Goal: Find specific page/section: Find specific page/section

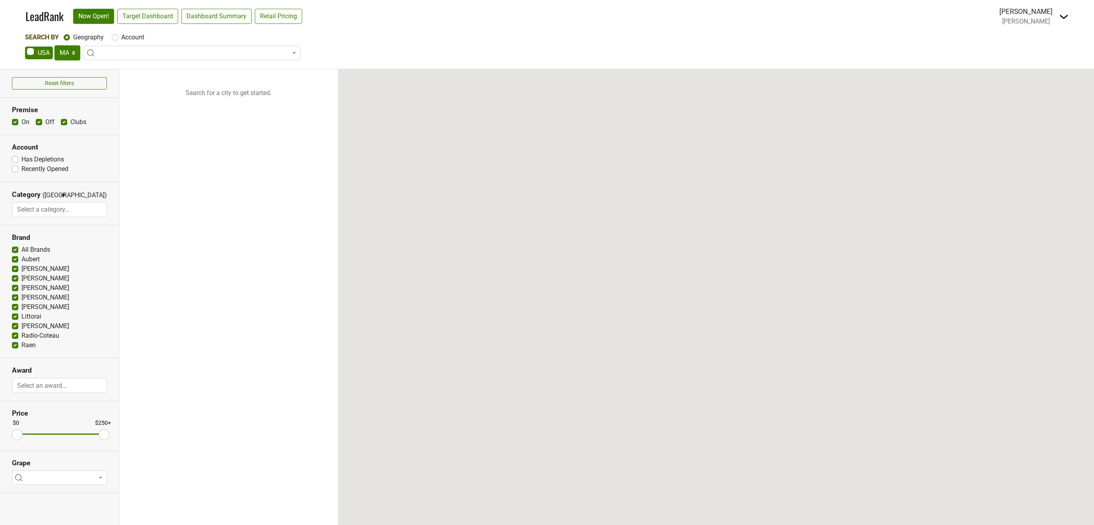
select select "MA"
select select
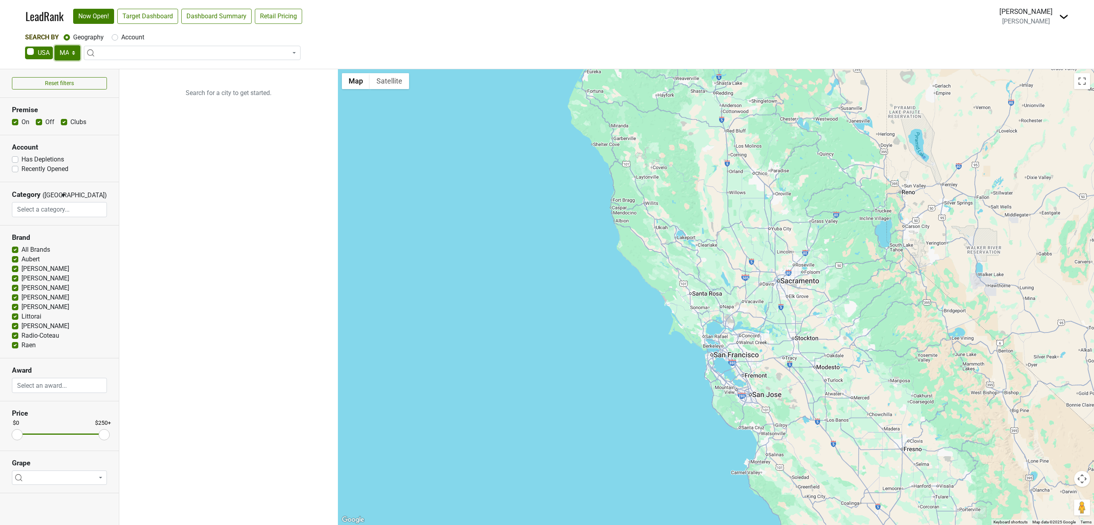
select select "NY"
click option "NY" at bounding box center [0, 0] width 0 height 0
click at [121, 37] on label "Account" at bounding box center [132, 38] width 23 height 10
click at [114, 37] on input "Account" at bounding box center [115, 37] width 6 height 8
radio input "true"
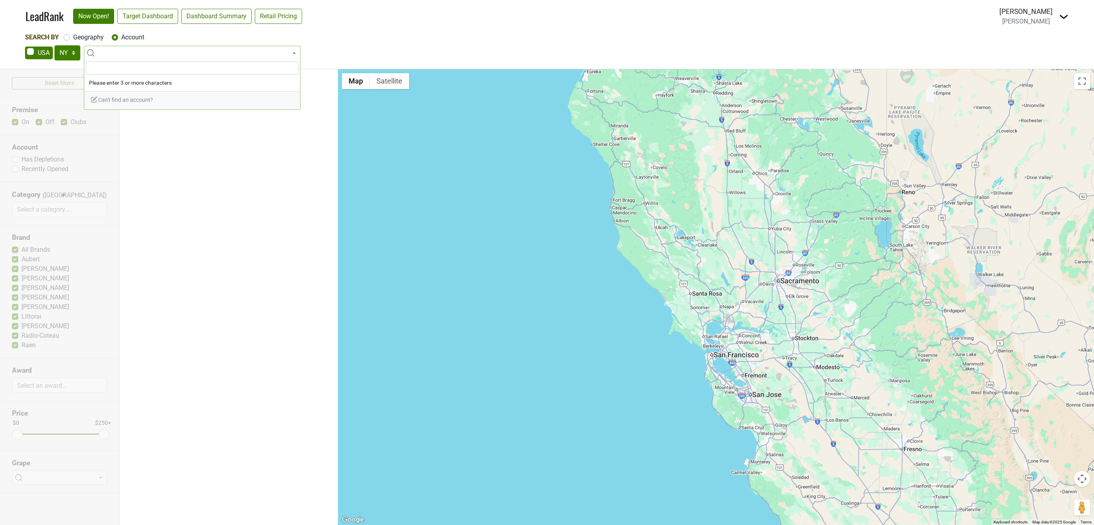
click at [150, 65] on input "search" at bounding box center [192, 68] width 213 height 14
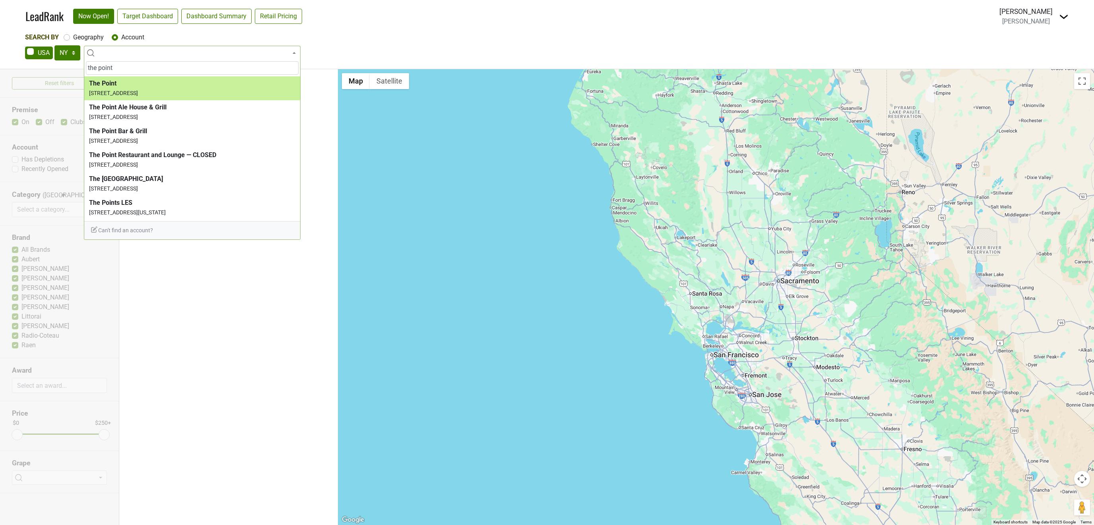
type input "the point"
select select "120268"
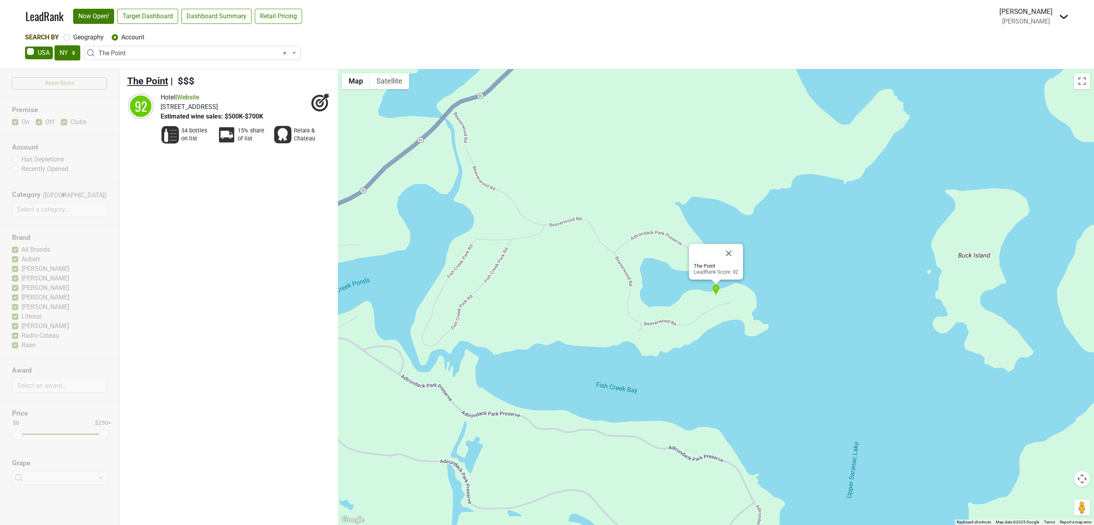
click at [144, 79] on span "The Point" at bounding box center [147, 81] width 41 height 11
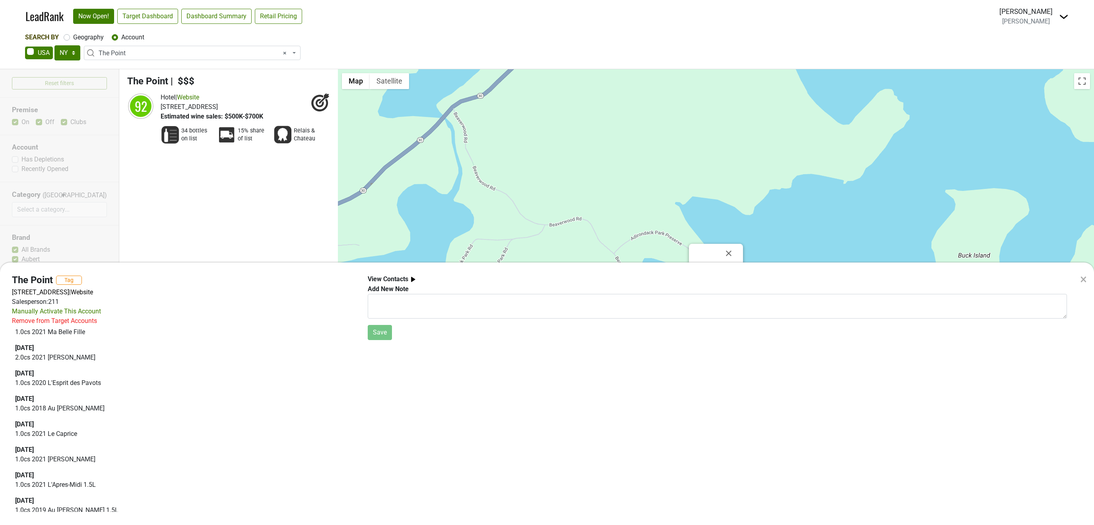
scroll to position [71, 0]
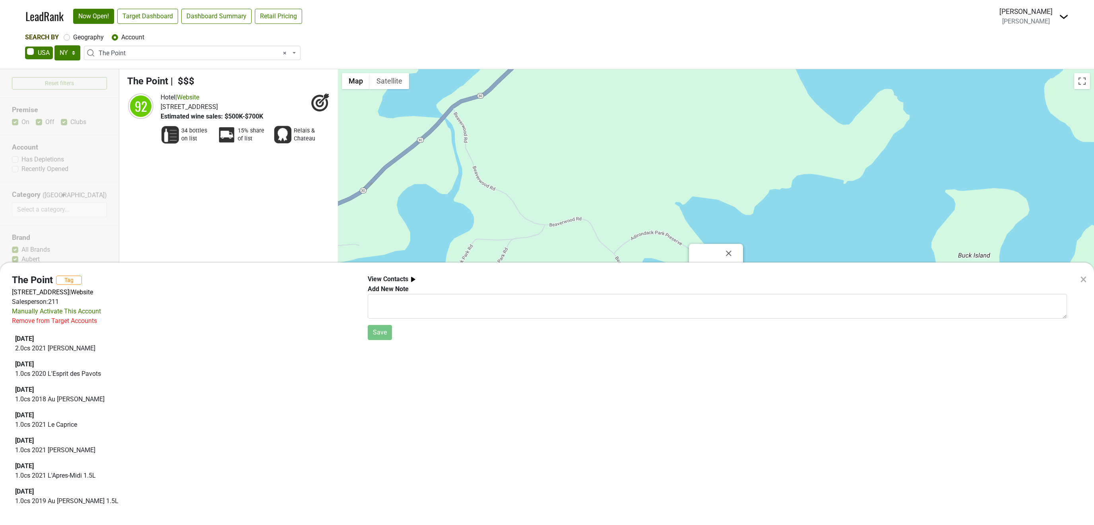
click at [170, 136] on div "× The Point Tag 222 Beaverwood Rd, Saranac Lake, NY 12983 | Website Salesperson…" at bounding box center [547, 262] width 1094 height 525
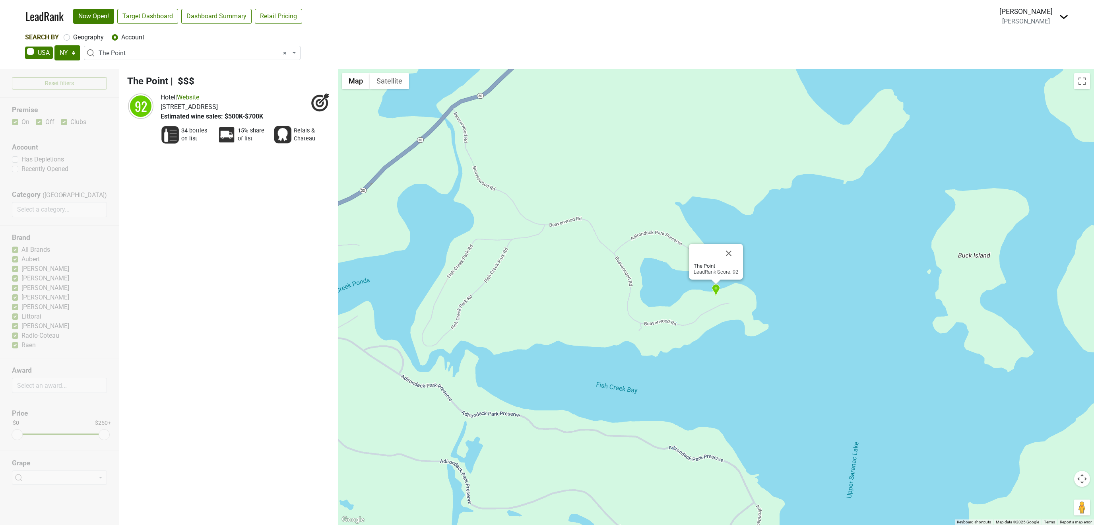
click at [173, 132] on img at bounding box center [170, 134] width 19 height 19
click at [190, 129] on span "34 bottles on list" at bounding box center [196, 135] width 31 height 16
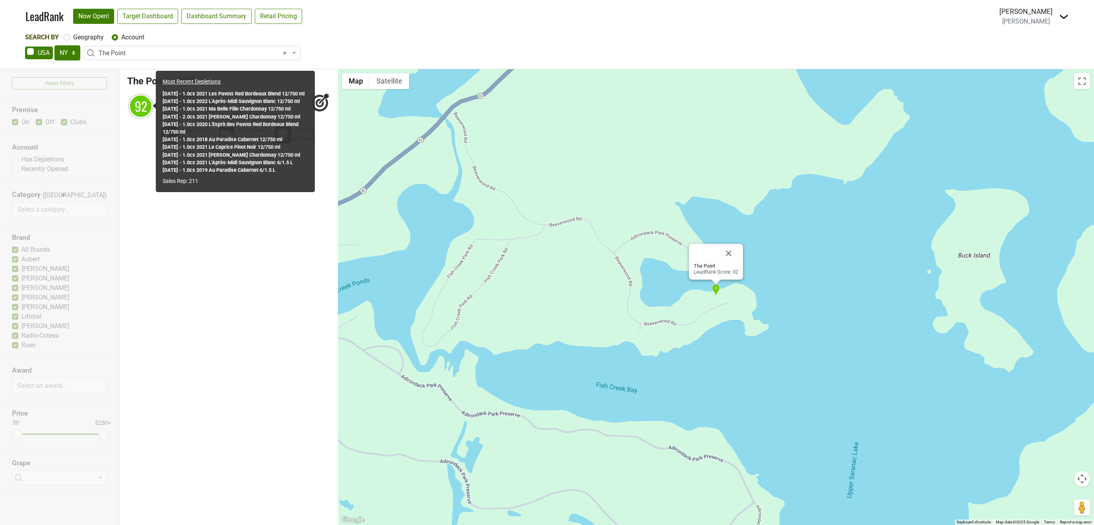
click at [138, 103] on div "92" at bounding box center [141, 106] width 24 height 24
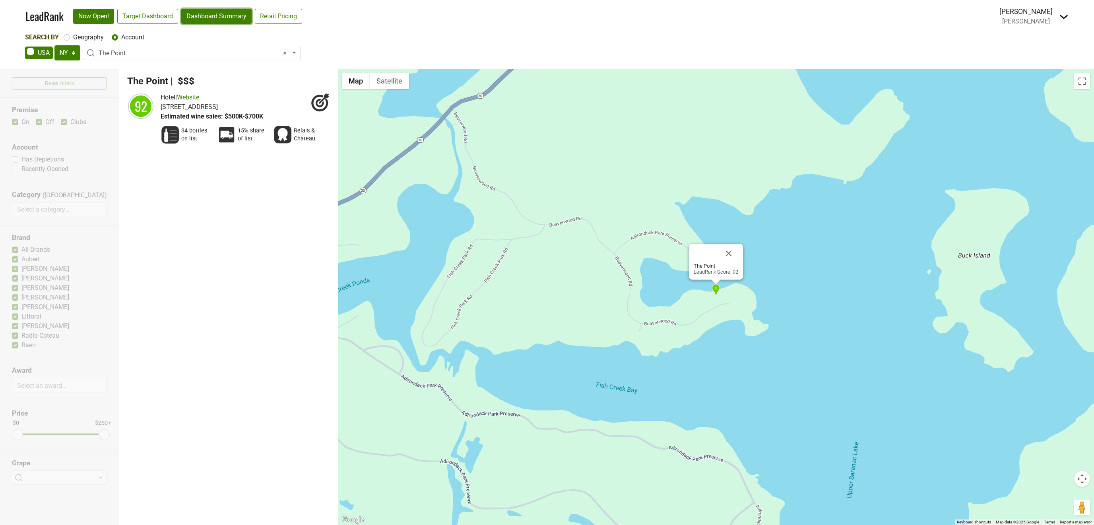
click at [229, 14] on link "Dashboard Summary" at bounding box center [216, 16] width 70 height 15
click at [162, 79] on span "The Point" at bounding box center [147, 81] width 41 height 11
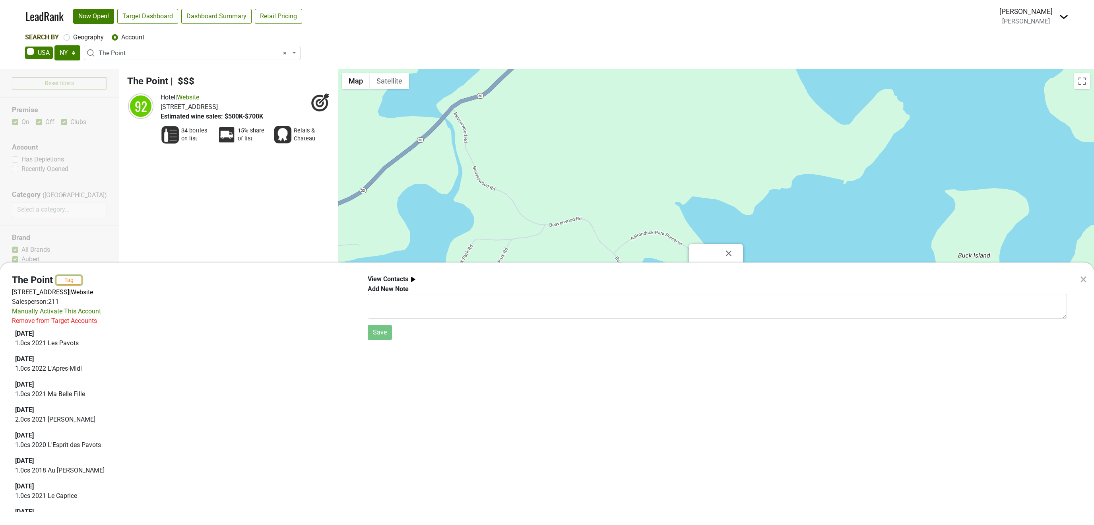
click at [66, 278] on button "Tag" at bounding box center [69, 279] width 26 height 9
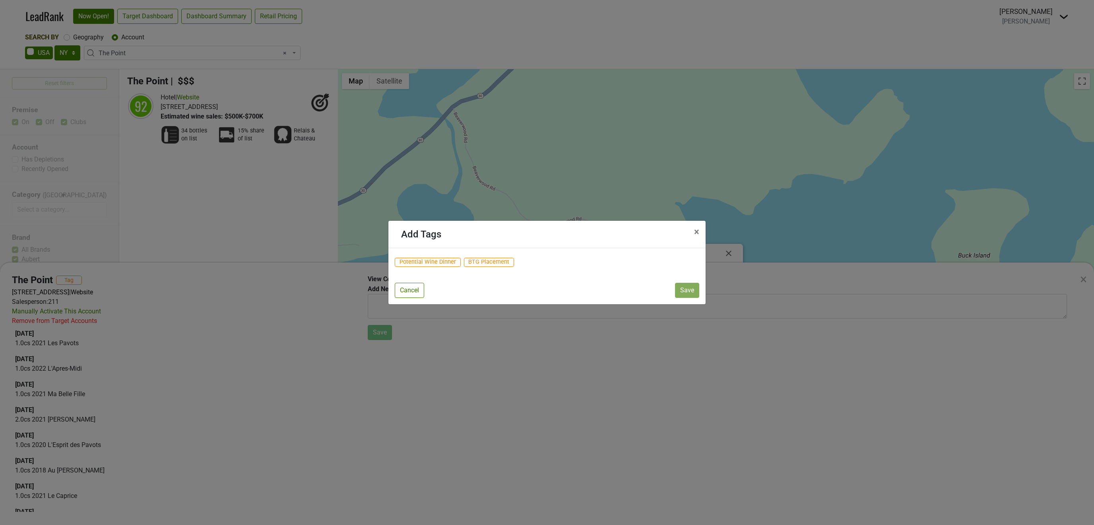
click at [434, 261] on span "Potential Wine Dinner" at bounding box center [428, 263] width 66 height 10
click at [689, 293] on button "Save" at bounding box center [687, 290] width 24 height 15
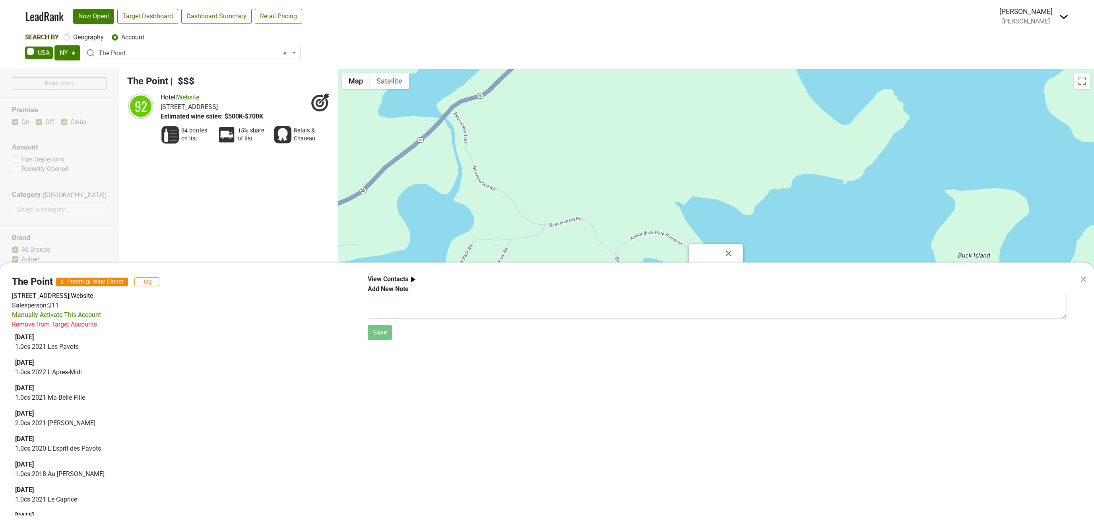
scroll to position [72, 0]
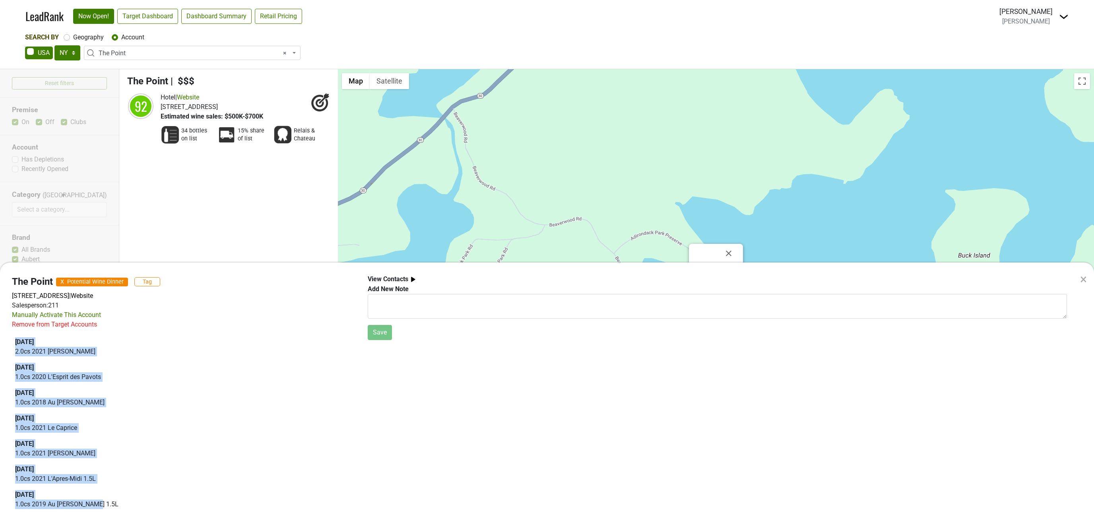
drag, startPoint x: 16, startPoint y: 334, endPoint x: 101, endPoint y: 517, distance: 201.7
click at [101, 515] on div "2024-06-19 1.0 cs 2021 Les Pavots 2023-10-23 1.0 cs 2022 L'Apres-Midi 2023-10-2…" at bounding box center [184, 388] width 338 height 254
copy div "2024-06-19 1.0 cs 2021 Les Pavots 2023-10-23 1.0 cs 2022 L'Apres-Midi 2023-10-2…"
